Goal: Check status: Check status

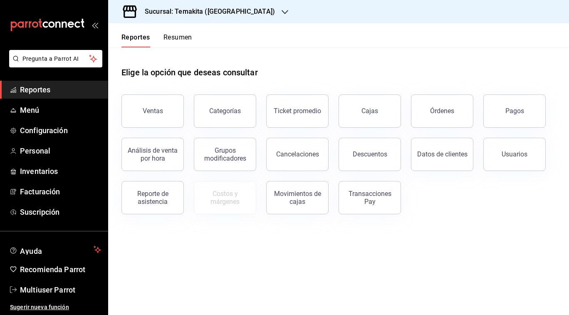
click at [281, 12] on icon "button" at bounding box center [284, 12] width 7 height 7
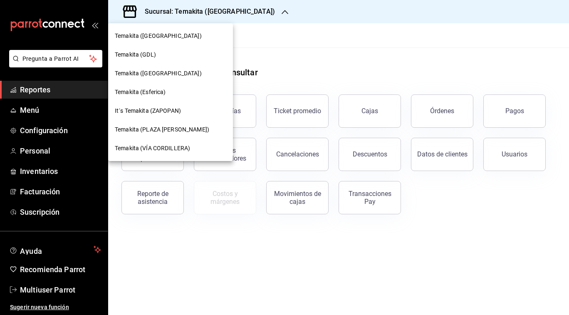
click at [186, 87] on div "Temakita (Esferica)" at bounding box center [170, 92] width 125 height 19
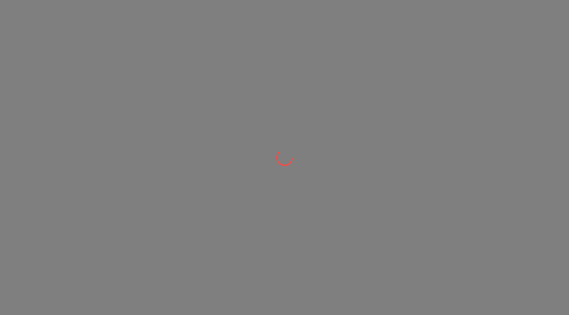
click at [150, 89] on div at bounding box center [284, 157] width 569 height 315
click at [139, 90] on div at bounding box center [284, 157] width 569 height 315
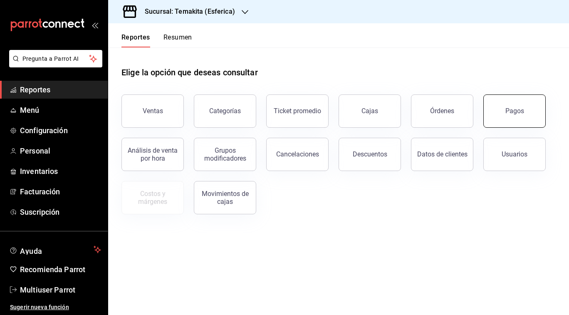
click at [528, 100] on button "Pagos" at bounding box center [514, 110] width 62 height 33
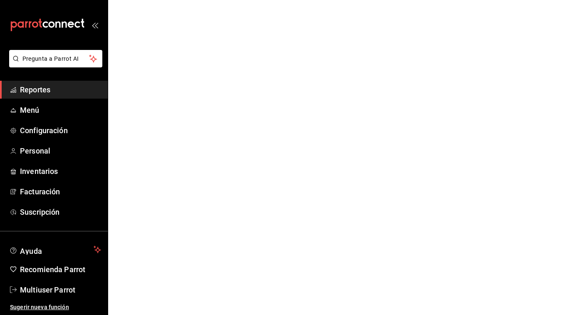
click at [521, 0] on html "Pregunta a Parrot AI Reportes Menú Configuración Personal Inventarios Facturaci…" at bounding box center [284, 0] width 569 height 0
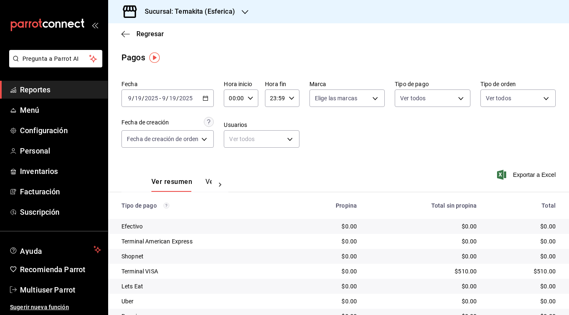
click at [208, 98] on \(Stroke\) "button" at bounding box center [205, 97] width 5 height 0
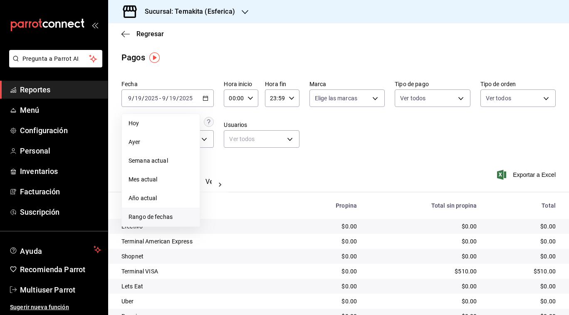
click at [174, 216] on span "Rango de fechas" at bounding box center [160, 216] width 64 height 9
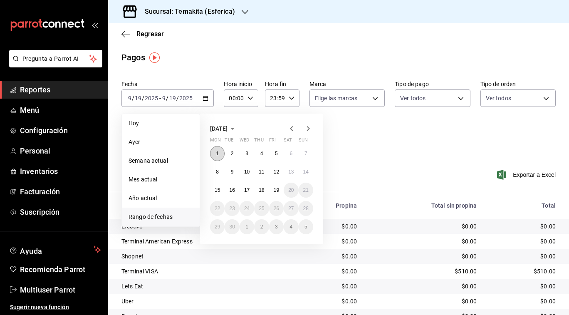
click at [221, 153] on button "1" at bounding box center [217, 153] width 15 height 15
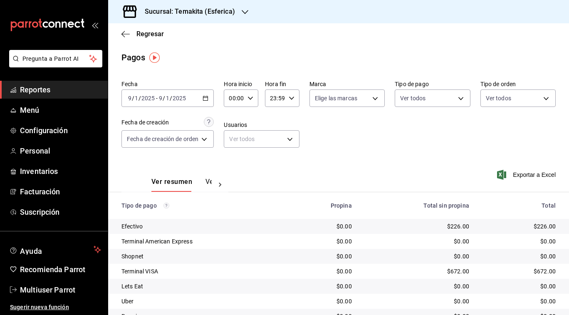
click at [202, 96] on div "[DATE] [DATE] - [DATE] [DATE]" at bounding box center [167, 97] width 92 height 17
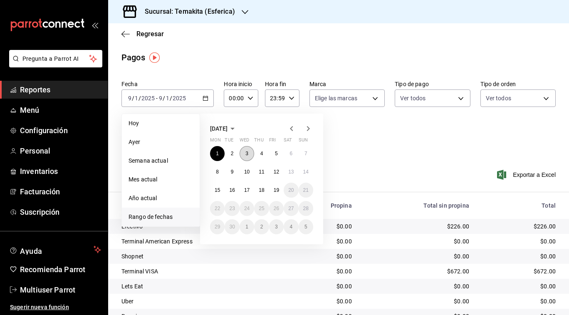
click at [245, 150] on abbr "3" at bounding box center [246, 153] width 3 height 6
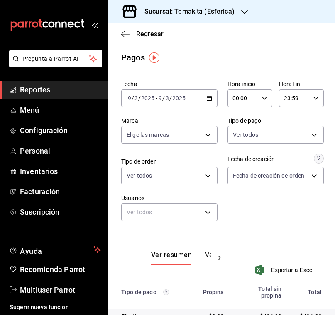
click at [206, 98] on div "[DATE] [DATE] - [DATE] [DATE]" at bounding box center [169, 97] width 96 height 17
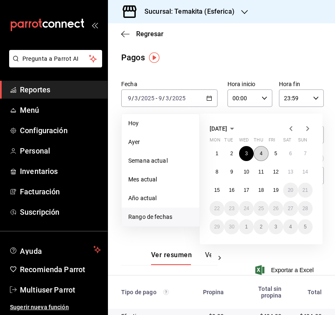
click at [260, 153] on abbr "4" at bounding box center [261, 153] width 3 height 6
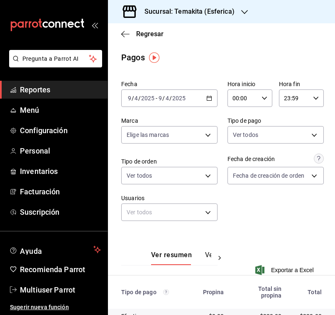
click at [208, 101] on \(Stroke\) "button" at bounding box center [209, 98] width 5 height 5
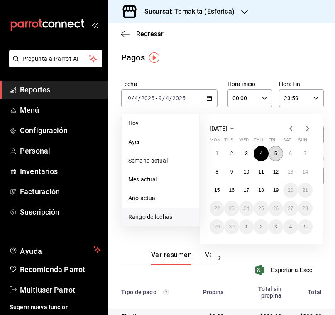
click at [275, 151] on abbr "5" at bounding box center [276, 153] width 3 height 6
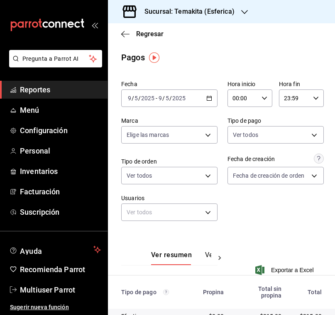
click at [203, 98] on div "[DATE] [DATE] - [DATE] [DATE]" at bounding box center [169, 97] width 96 height 17
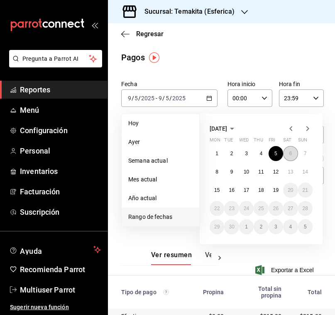
click at [291, 153] on abbr "6" at bounding box center [290, 153] width 3 height 6
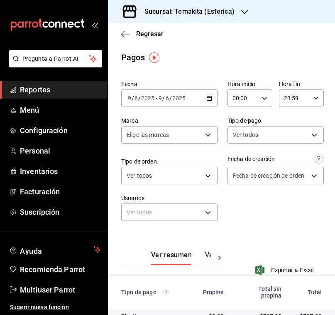
click at [211, 99] on icon "button" at bounding box center [210, 98] width 6 height 6
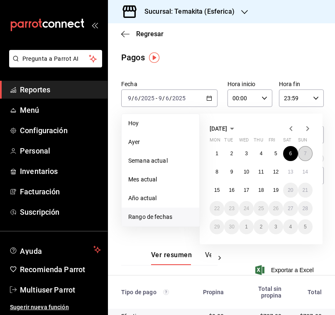
click at [308, 155] on button "7" at bounding box center [305, 153] width 15 height 15
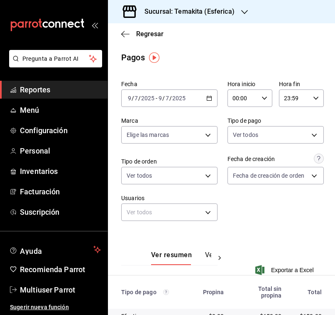
click at [193, 96] on div "[DATE] [DATE] - [DATE] [DATE]" at bounding box center [169, 97] width 96 height 17
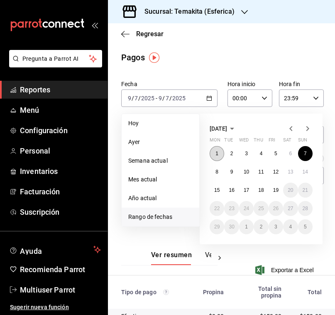
click at [216, 151] on abbr "1" at bounding box center [217, 153] width 3 height 6
